Goal: Task Accomplishment & Management: Complete application form

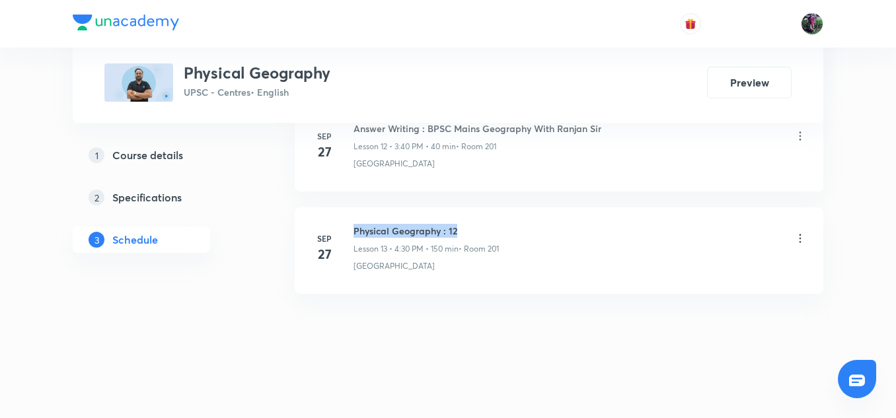
scroll to position [1973, 0]
click at [478, 227] on h6 "Physical Geography : 12" at bounding box center [426, 231] width 145 height 14
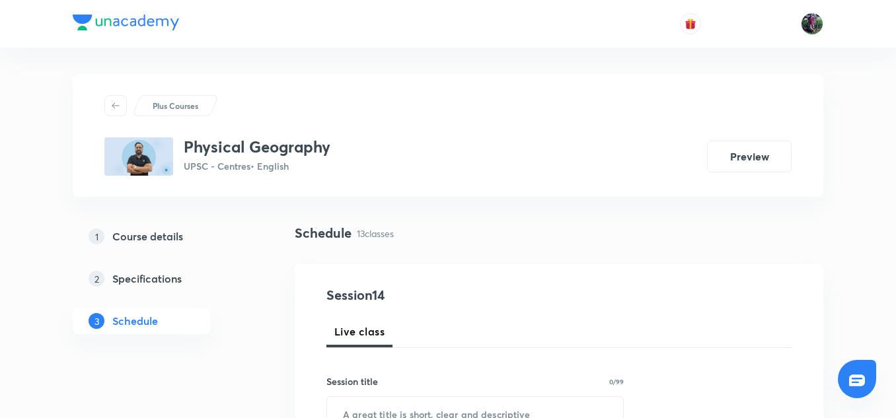
scroll to position [182, 0]
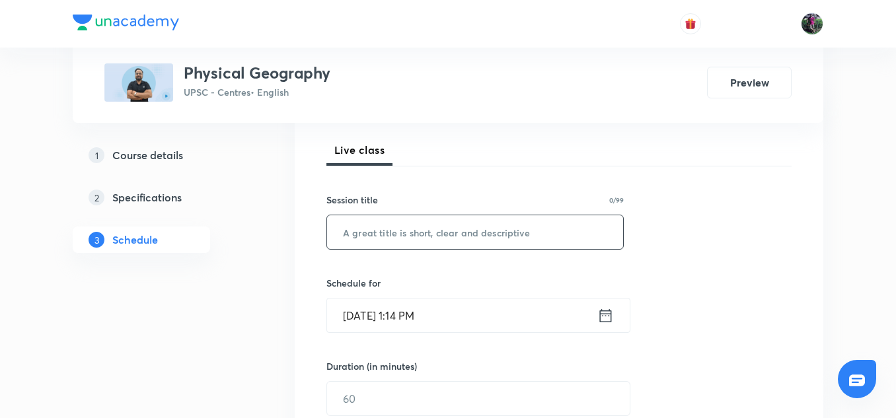
click at [387, 231] on input "text" at bounding box center [475, 232] width 296 height 34
paste input "Physical Geography : 12"
type input "Physical Geography : 13"
click at [393, 315] on input "[DATE] 1:14 PM" at bounding box center [462, 316] width 270 height 34
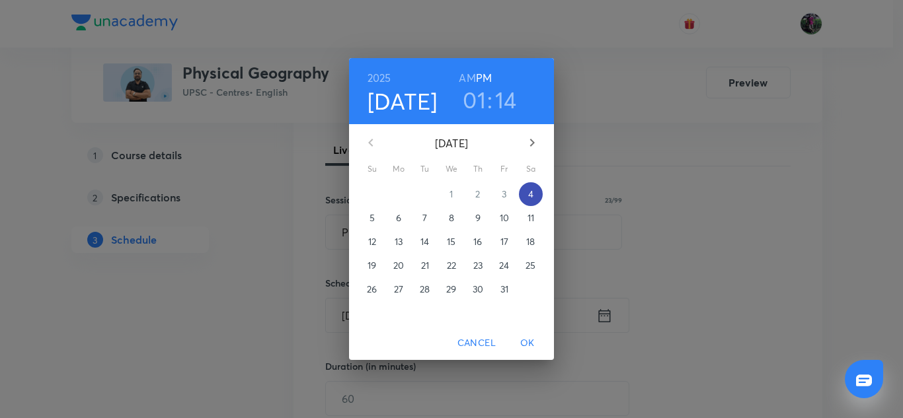
click at [530, 193] on p "4" at bounding box center [530, 194] width 5 height 13
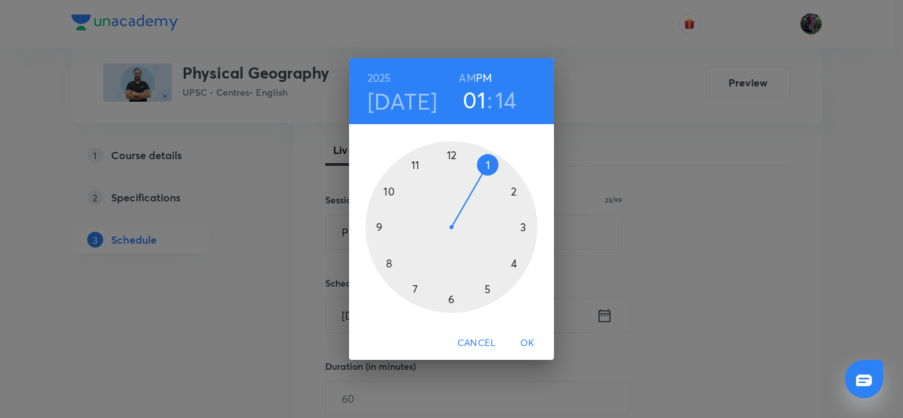
click at [514, 263] on div at bounding box center [451, 227] width 172 height 172
click at [451, 299] on div at bounding box center [451, 227] width 172 height 172
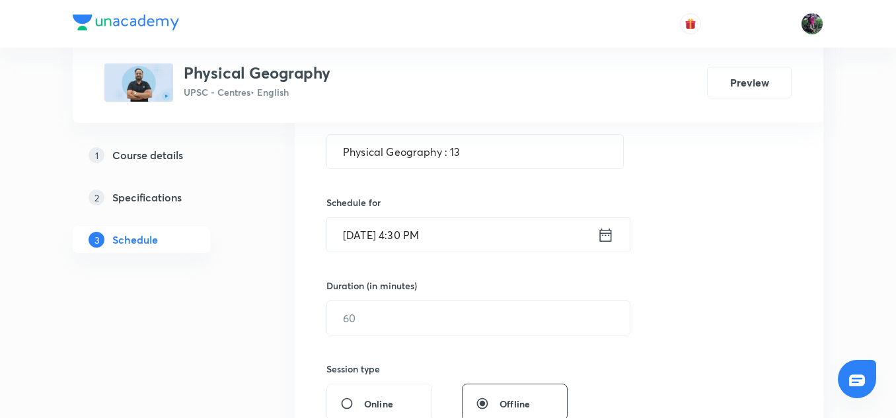
scroll to position [304, 0]
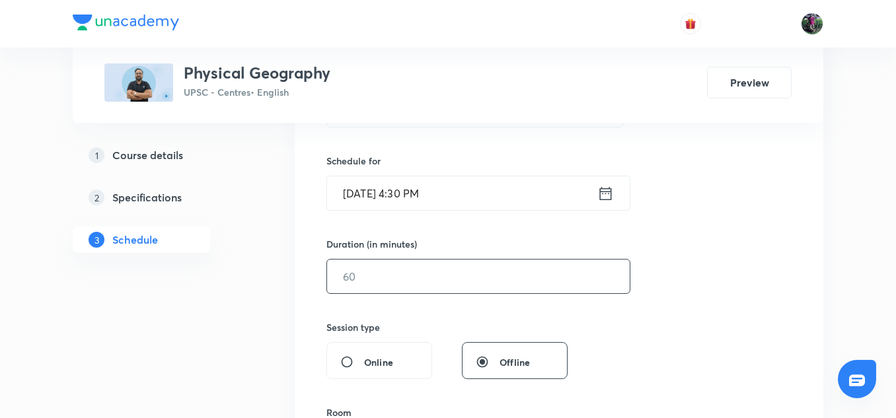
click at [377, 282] on input "text" at bounding box center [478, 277] width 303 height 34
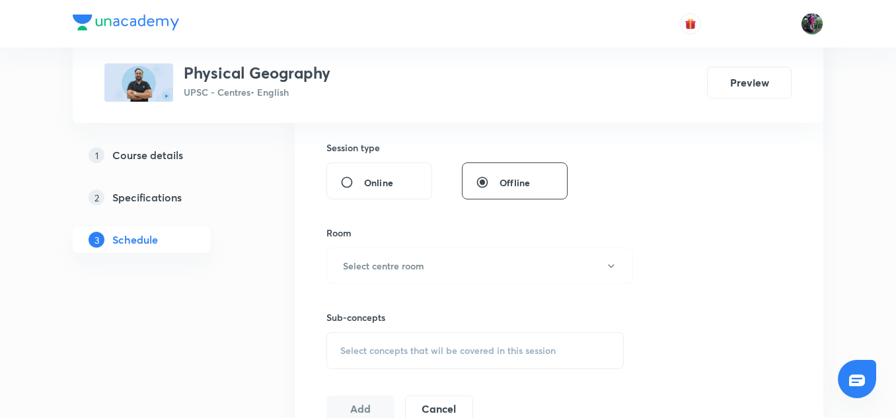
scroll to position [520, 0]
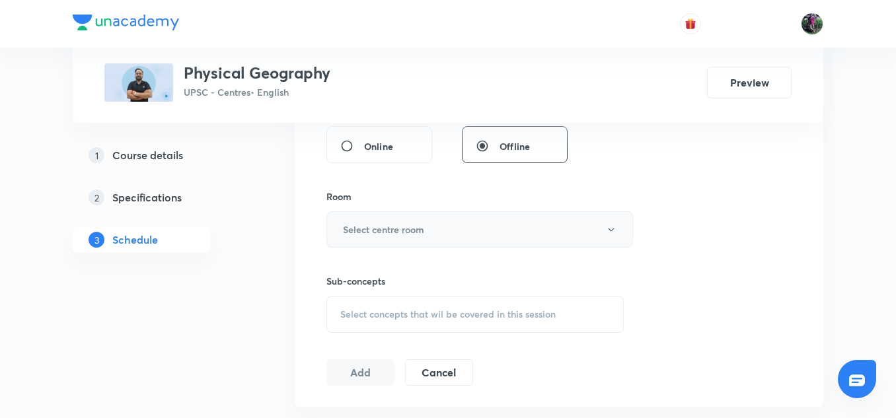
type input "150"
click at [393, 239] on button "Select centre room" at bounding box center [479, 229] width 307 height 36
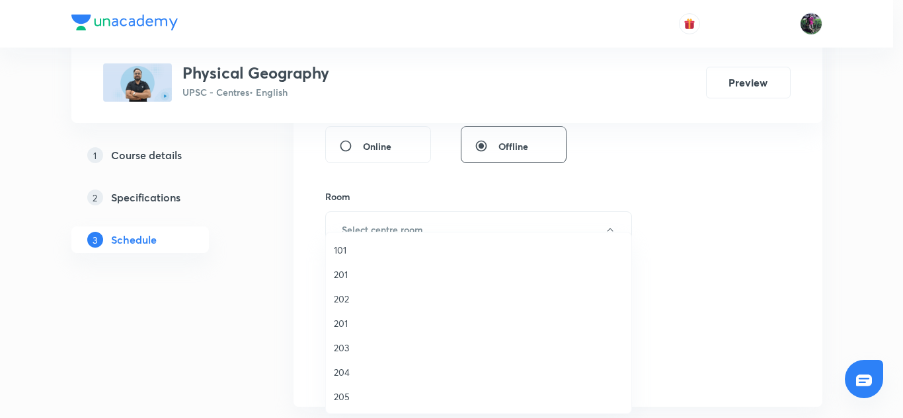
click at [340, 321] on span "201" at bounding box center [478, 324] width 289 height 14
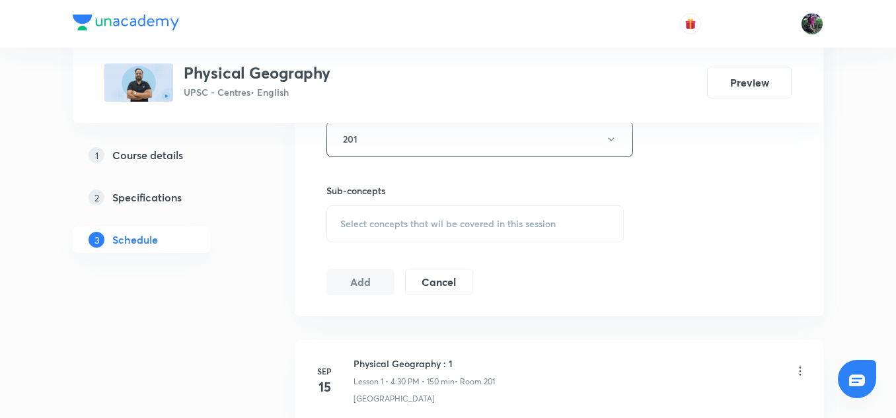
scroll to position [658, 0]
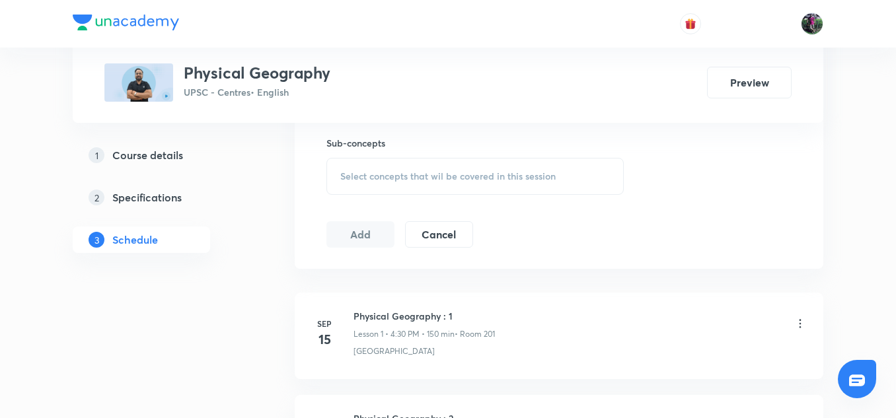
click at [429, 176] on span "Select concepts that wil be covered in this session" at bounding box center [447, 176] width 215 height 11
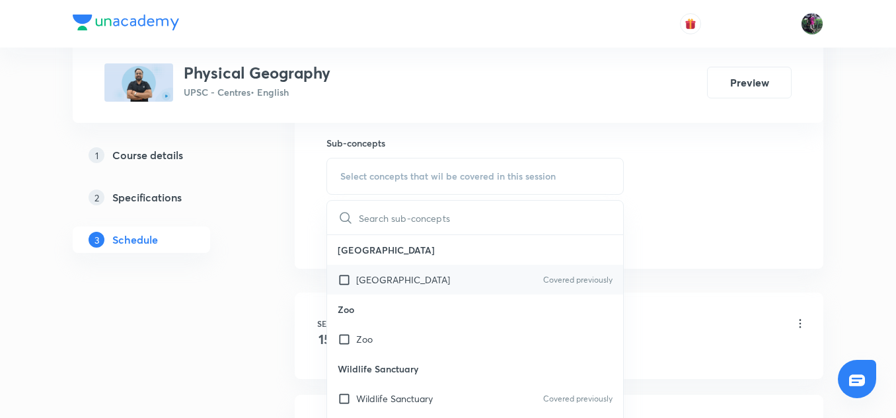
click at [385, 274] on p "[GEOGRAPHIC_DATA]" at bounding box center [403, 280] width 94 height 14
checkbox input "true"
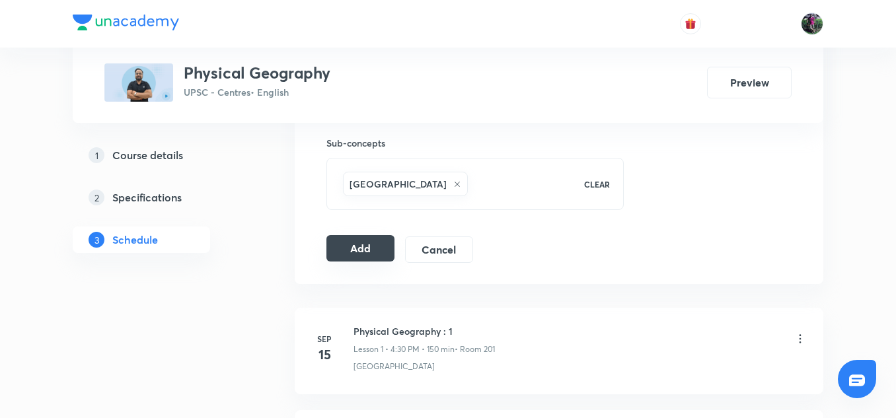
click at [364, 248] on button "Add" at bounding box center [360, 248] width 68 height 26
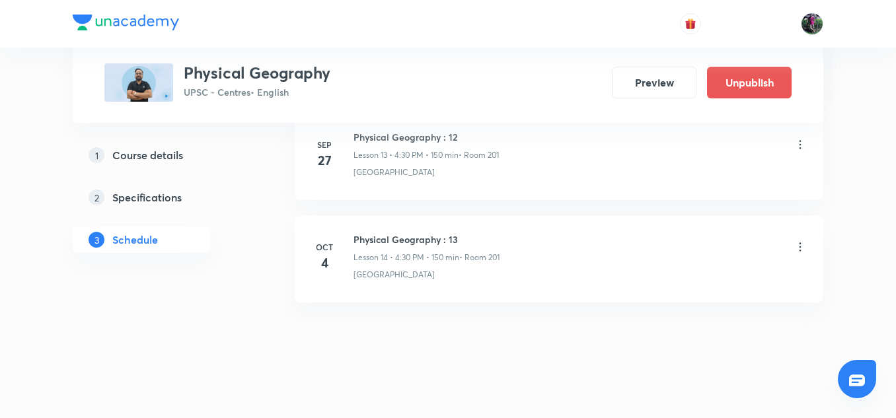
scroll to position [1468, 0]
